Goal: Task Accomplishment & Management: Use online tool/utility

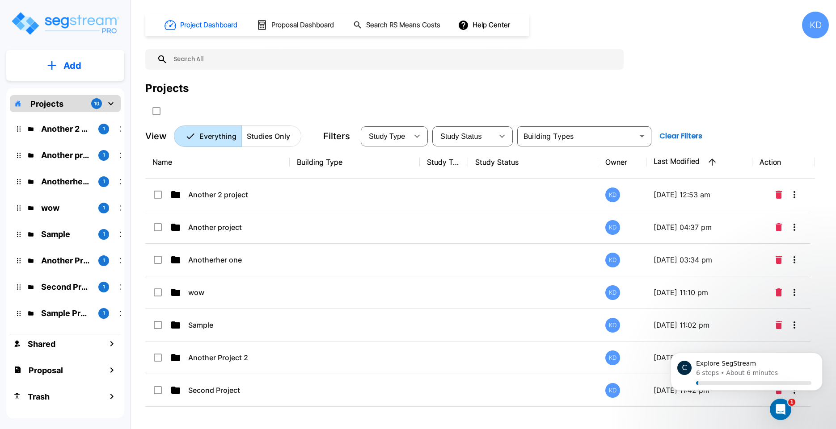
click at [815, 22] on div "KD" at bounding box center [815, 25] width 27 height 27
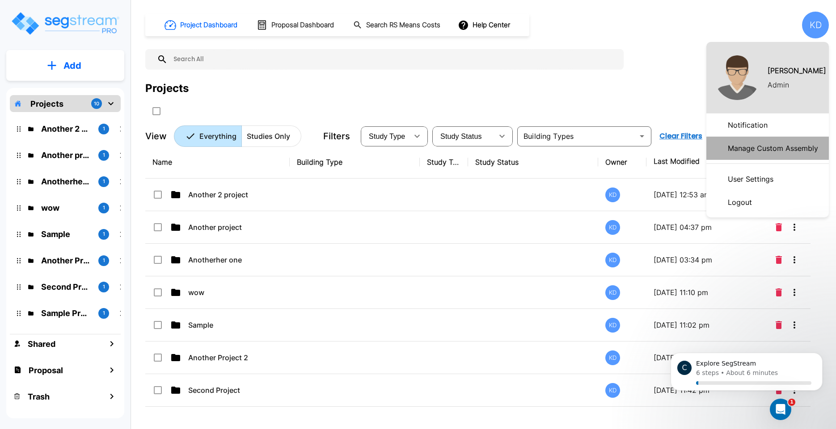
click at [767, 148] on p "Manage Custom Assembly" at bounding box center [772, 148] width 97 height 18
